Goal: Task Accomplishment & Management: Manage account settings

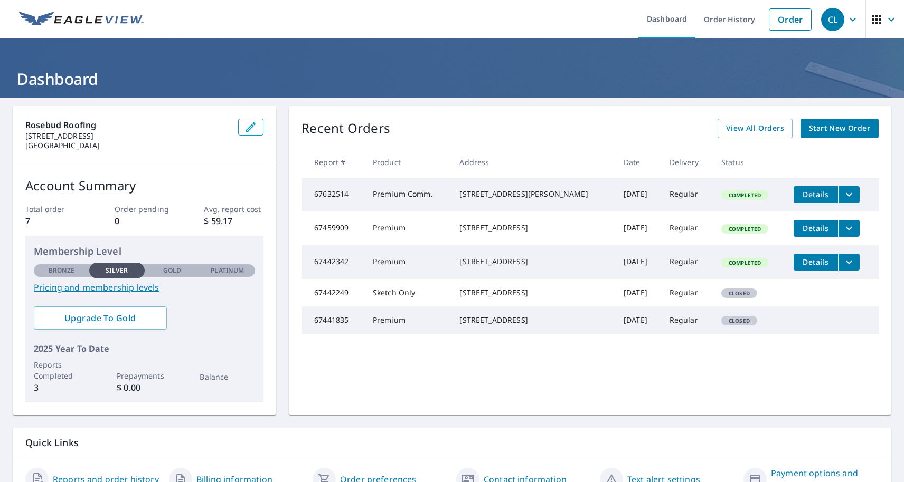
click at [857, 19] on icon "button" at bounding box center [852, 19] width 13 height 13
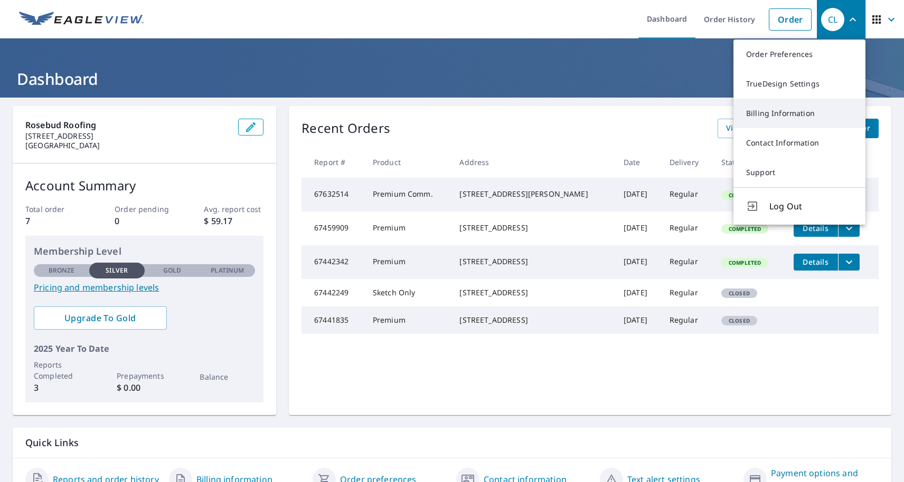
click at [816, 118] on link "Billing Information" at bounding box center [799, 114] width 132 height 30
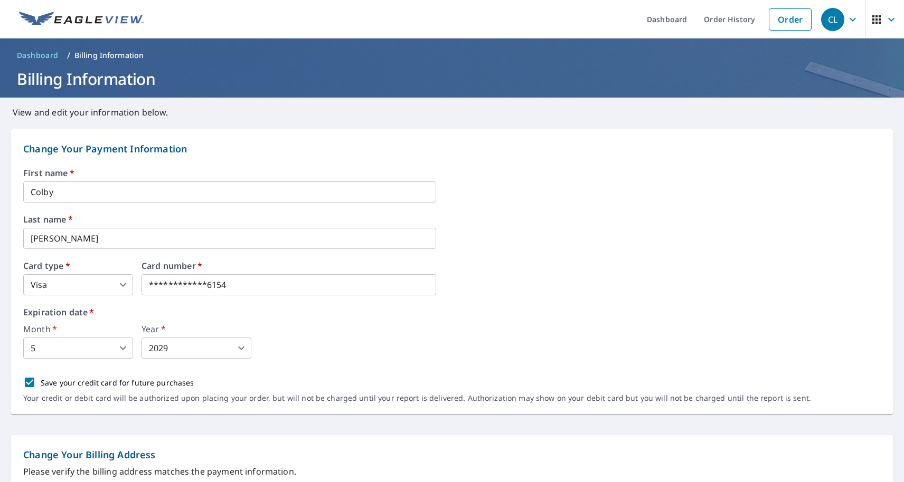
scroll to position [108, 0]
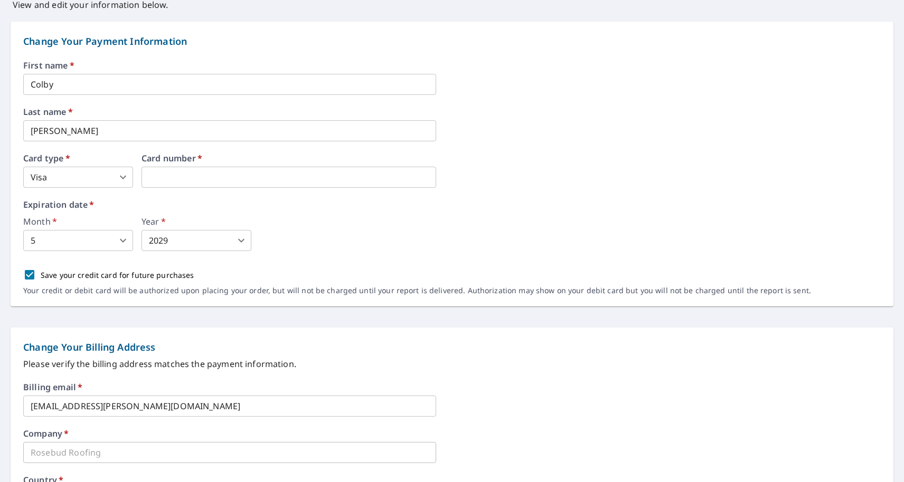
click at [181, 183] on iframe at bounding box center [288, 177] width 295 height 21
click at [126, 243] on body "CL CL Dashboard Order History Order CL Dashboard / Billing Information Billing …" at bounding box center [452, 241] width 904 height 482
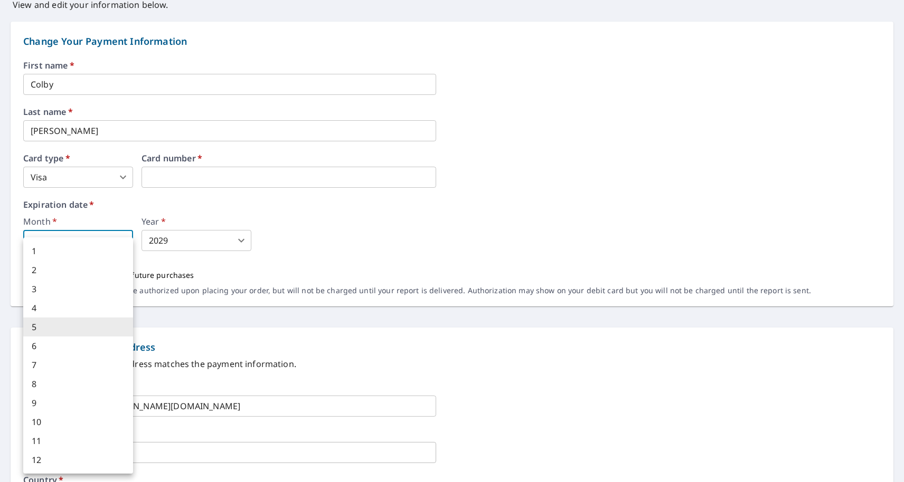
click at [96, 402] on li "9" at bounding box center [78, 403] width 110 height 19
type input "9"
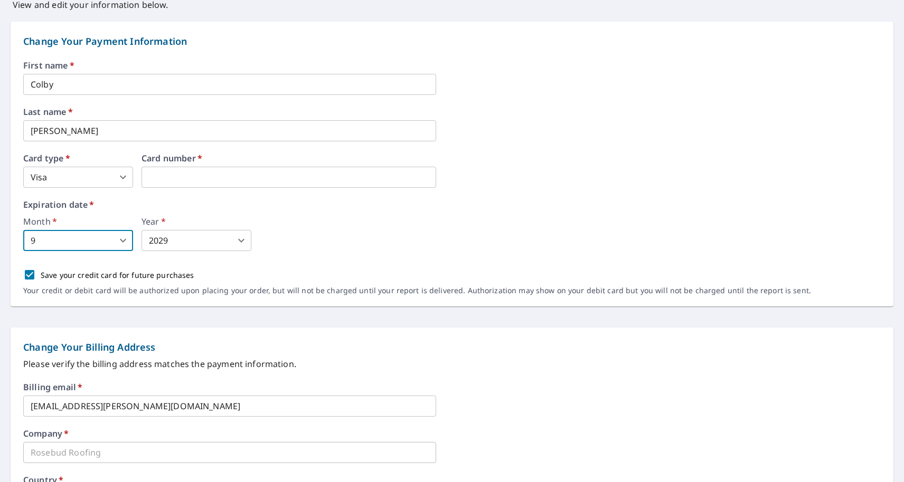
click at [162, 240] on body "CL CL Dashboard Order History Order CL Dashboard / Billing Information Billing …" at bounding box center [452, 241] width 904 height 482
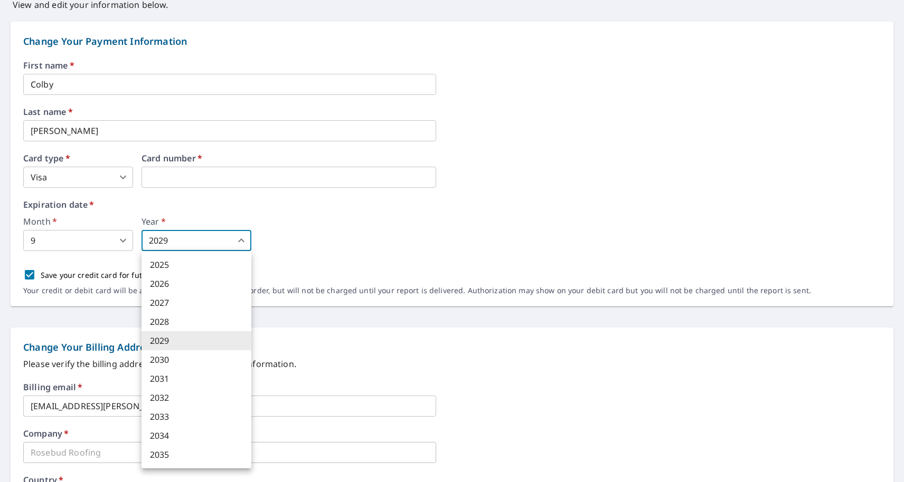
click at [167, 354] on li "2030" at bounding box center [196, 359] width 110 height 19
type input "2030"
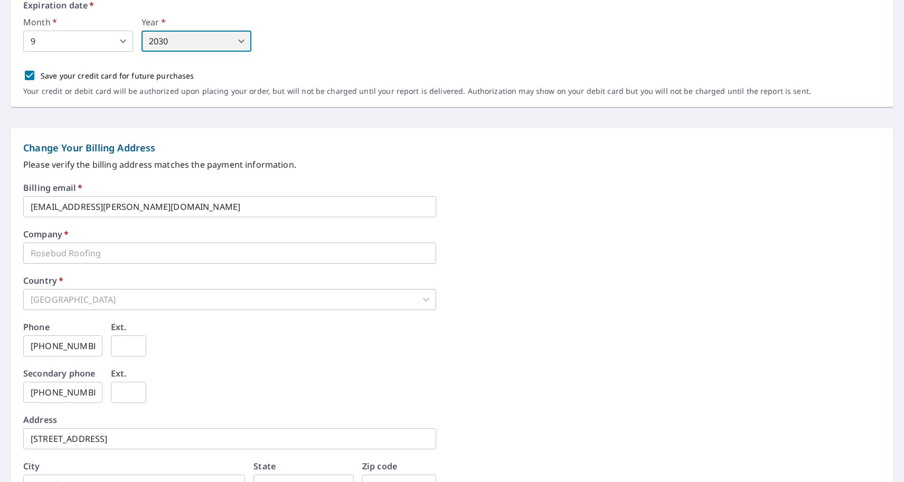
scroll to position [308, 0]
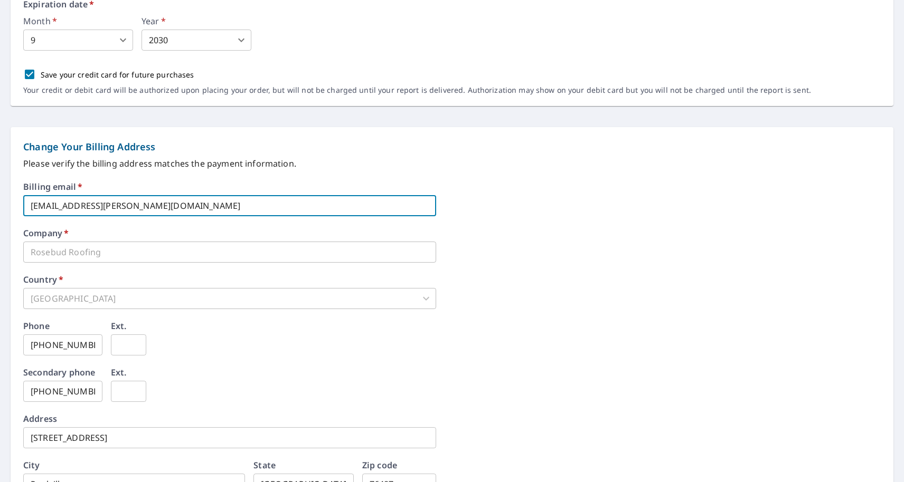
drag, startPoint x: 188, startPoint y: 207, endPoint x: -13, endPoint y: 213, distance: 201.2
drag, startPoint x: 189, startPoint y: 208, endPoint x: -10, endPoint y: 196, distance: 199.4
click at [0, 196] on html "CL CL Dashboard Order History Order CL Dashboard / Billing Information Billing …" at bounding box center [452, 241] width 904 height 482
type input "[EMAIL_ADDRESS][PERSON_NAME][DOMAIN_NAME]"
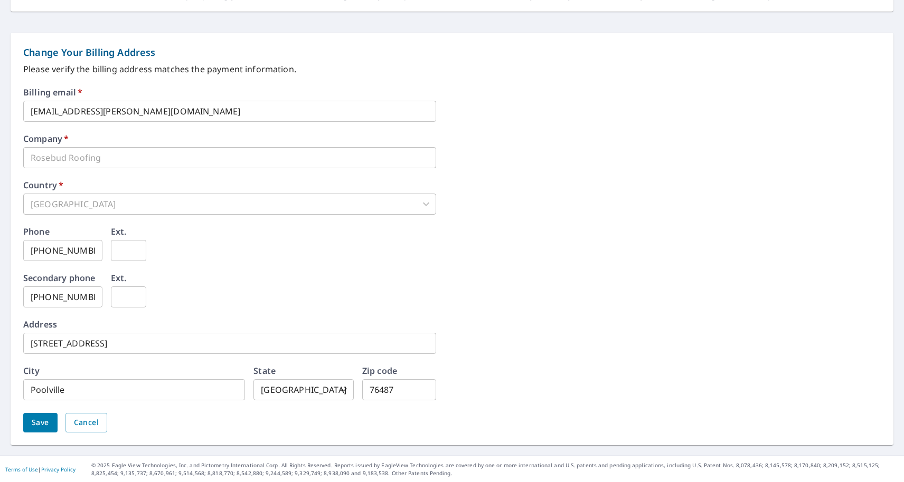
scroll to position [0, 0]
click at [33, 415] on button "Save" at bounding box center [40, 423] width 34 height 20
